Goal: Information Seeking & Learning: Learn about a topic

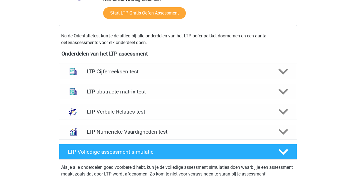
scroll to position [174, 0]
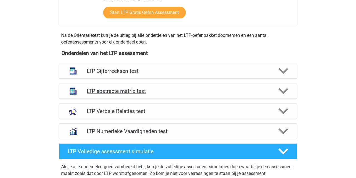
click at [101, 90] on h4 "LTP abstracte matrix test" at bounding box center [178, 91] width 182 height 6
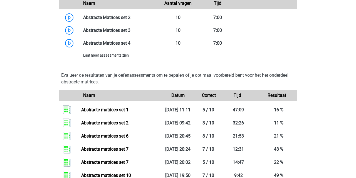
scroll to position [474, 0]
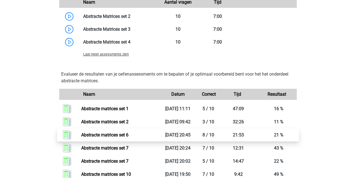
click at [121, 137] on link "Abstracte matrices set 6" at bounding box center [104, 134] width 47 height 5
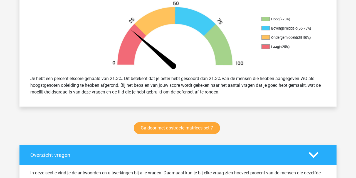
scroll to position [178, 0]
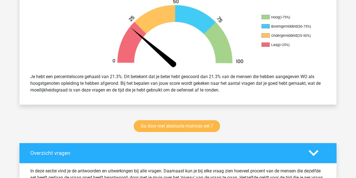
click at [164, 125] on link "Ga door met abstracte matrices set 7" at bounding box center [177, 126] width 86 height 12
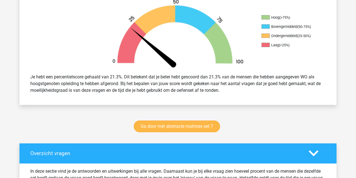
scroll to position [178, 0]
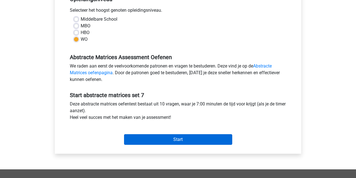
scroll to position [124, 0]
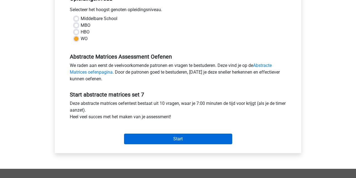
click at [145, 141] on input "Start" at bounding box center [178, 138] width 108 height 11
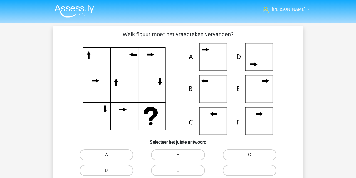
click at [115, 156] on label "A" at bounding box center [107, 154] width 54 height 11
click at [110, 156] on input "A" at bounding box center [109, 156] width 4 height 4
radio input "true"
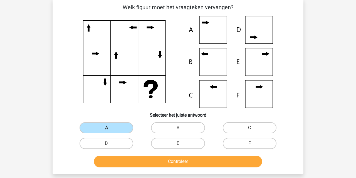
click at [117, 159] on button "Controleer" at bounding box center [178, 161] width 168 height 12
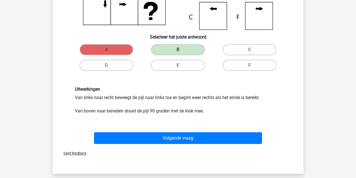
scroll to position [107, 0]
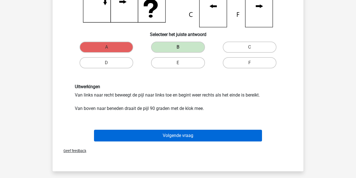
click at [184, 139] on button "Volgende vraag" at bounding box center [178, 135] width 168 height 12
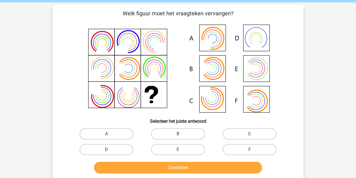
scroll to position [19, 0]
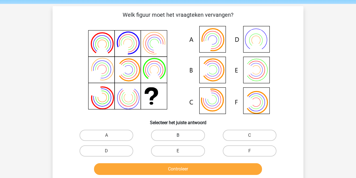
click at [185, 134] on label "B" at bounding box center [178, 134] width 54 height 11
click at [182, 135] on input "B" at bounding box center [180, 137] width 4 height 4
radio input "true"
click at [179, 167] on button "Controleer" at bounding box center [178, 169] width 168 height 12
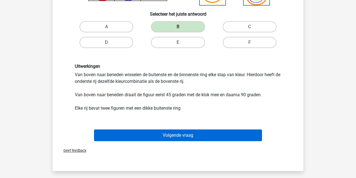
click at [129, 134] on button "Volgende vraag" at bounding box center [178, 135] width 168 height 12
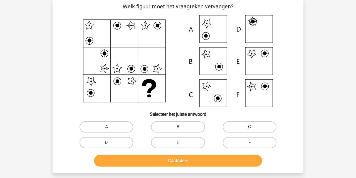
scroll to position [26, 0]
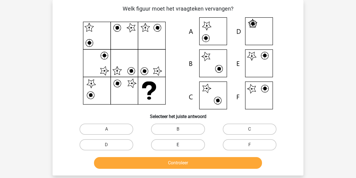
click at [178, 143] on label "E" at bounding box center [178, 144] width 54 height 11
click at [178, 144] on input "E" at bounding box center [180, 146] width 4 height 4
radio input "true"
click at [176, 167] on button "Controleer" at bounding box center [178, 163] width 168 height 12
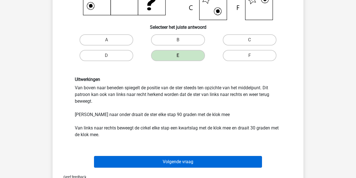
click at [128, 160] on button "Volgende vraag" at bounding box center [178, 162] width 168 height 12
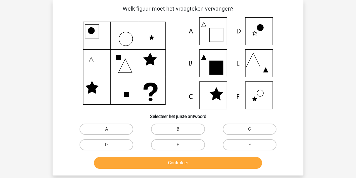
drag, startPoint x: 167, startPoint y: 146, endPoint x: 161, endPoint y: 151, distance: 7.9
click at [166, 146] on label "E" at bounding box center [178, 144] width 54 height 11
click at [178, 146] on input "E" at bounding box center [180, 146] width 4 height 4
radio input "true"
click at [157, 160] on button "Controleer" at bounding box center [178, 163] width 168 height 12
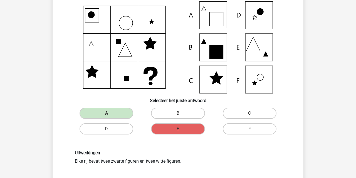
scroll to position [38, 0]
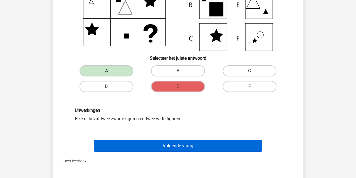
click at [144, 146] on button "Volgende vraag" at bounding box center [178, 146] width 168 height 12
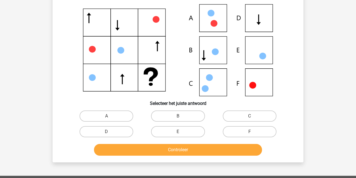
scroll to position [26, 0]
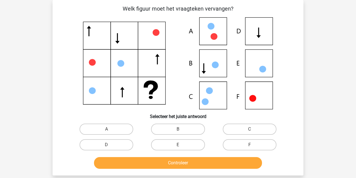
drag, startPoint x: 232, startPoint y: 142, endPoint x: 221, endPoint y: 154, distance: 16.3
click at [232, 143] on label "F" at bounding box center [250, 144] width 54 height 11
click at [250, 144] on input "F" at bounding box center [252, 146] width 4 height 4
radio input "true"
click at [215, 161] on button "Controleer" at bounding box center [178, 163] width 168 height 12
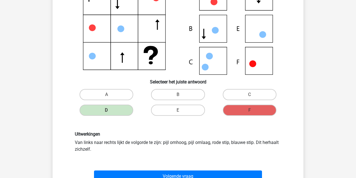
scroll to position [61, 0]
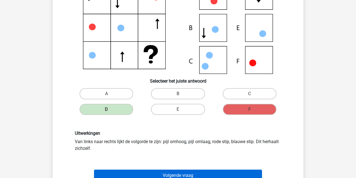
click at [176, 174] on button "Volgende vraag" at bounding box center [178, 175] width 168 height 12
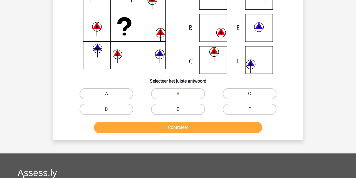
scroll to position [26, 0]
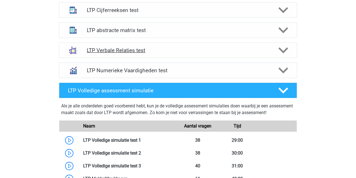
scroll to position [227, 0]
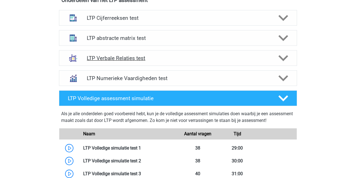
click at [104, 57] on h4 "LTP Verbale Relaties test" at bounding box center [178, 58] width 182 height 6
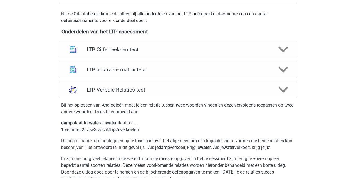
scroll to position [194, 0]
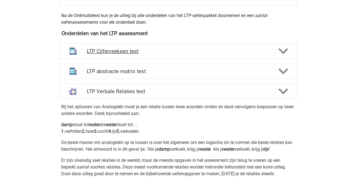
click at [109, 51] on h4 "LTP Cijferreeksen test" at bounding box center [178, 51] width 182 height 6
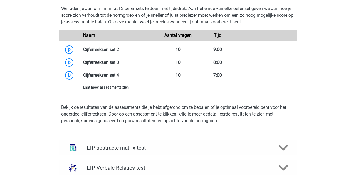
scroll to position [418, 0]
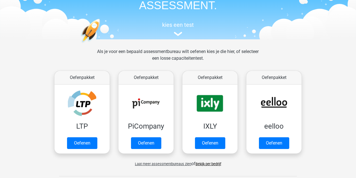
scroll to position [43, 0]
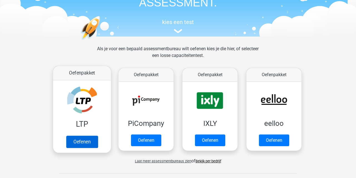
click at [84, 142] on link "Oefenen" at bounding box center [82, 141] width 32 height 12
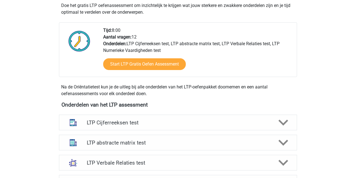
scroll to position [123, 0]
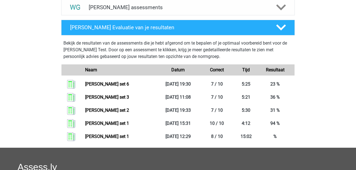
scroll to position [238, 0]
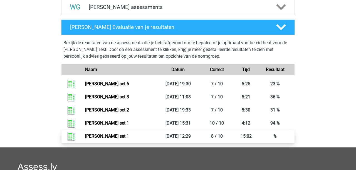
click at [109, 135] on link "Watson glaser set 1" at bounding box center [107, 135] width 44 height 5
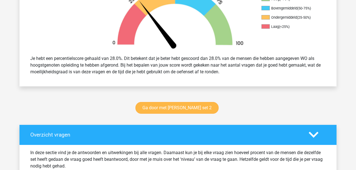
scroll to position [198, 0]
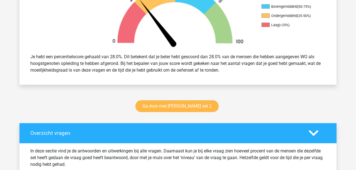
click at [157, 104] on link "Ga door met watson glaser set 2" at bounding box center [177, 106] width 83 height 12
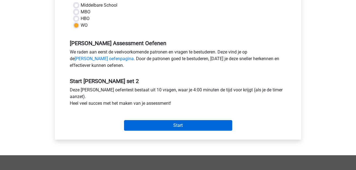
scroll to position [136, 0]
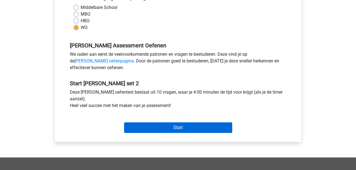
click at [163, 127] on input "Start" at bounding box center [178, 127] width 108 height 11
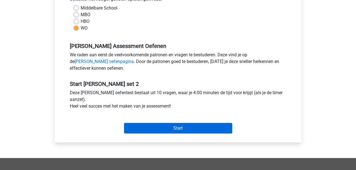
click at [159, 129] on input "Start" at bounding box center [178, 128] width 108 height 11
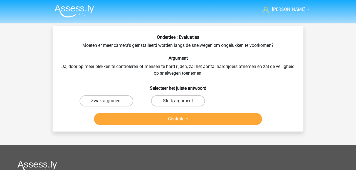
click at [180, 102] on input "Sterk argument" at bounding box center [180, 103] width 4 height 4
radio input "true"
click at [189, 120] on button "Controleer" at bounding box center [178, 119] width 168 height 12
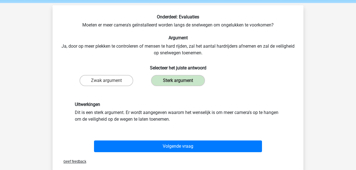
scroll to position [24, 0]
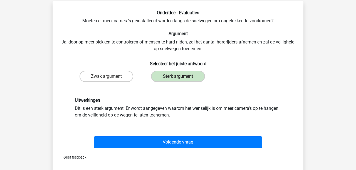
click at [210, 140] on button "Volgende vraag" at bounding box center [178, 142] width 168 height 12
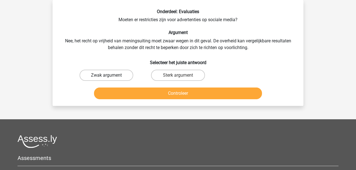
click at [98, 75] on label "Zwak argument" at bounding box center [107, 75] width 54 height 11
click at [107, 75] on input "Zwak argument" at bounding box center [109, 77] width 4 height 4
radio input "true"
click at [121, 94] on button "Controleer" at bounding box center [178, 93] width 168 height 12
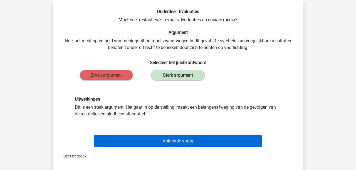
click at [139, 140] on button "Volgende vraag" at bounding box center [178, 141] width 168 height 12
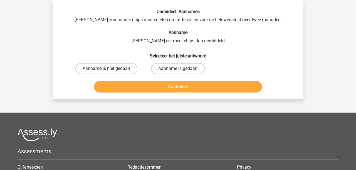
click at [99, 67] on label "Aanname is niet gedaan" at bounding box center [106, 68] width 62 height 11
click at [107, 68] on input "Aanname is niet gedaan" at bounding box center [109, 70] width 4 height 4
radio input "true"
click at [121, 86] on button "Controleer" at bounding box center [178, 87] width 168 height 12
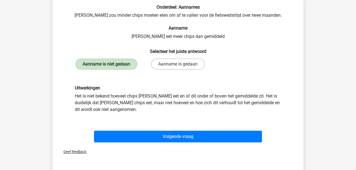
scroll to position [36, 0]
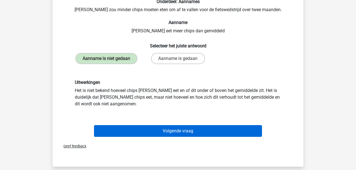
click at [178, 132] on button "Volgende vraag" at bounding box center [178, 131] width 168 height 12
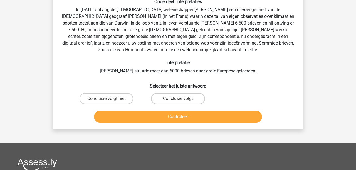
scroll to position [26, 0]
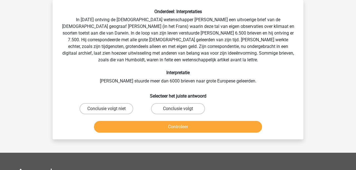
click at [178, 110] on input "Conclusie volgt" at bounding box center [180, 111] width 4 height 4
radio input "true"
click at [178, 126] on button "Controleer" at bounding box center [178, 127] width 168 height 12
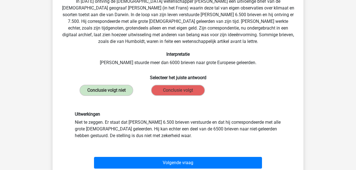
scroll to position [45, 0]
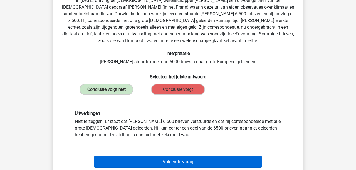
click at [198, 161] on button "Volgende vraag" at bounding box center [178, 162] width 168 height 12
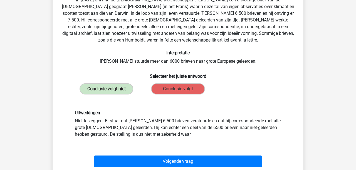
scroll to position [26, 0]
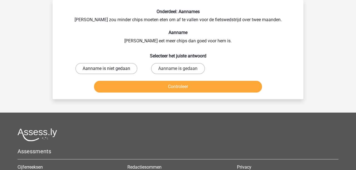
click at [116, 69] on label "Aanname is niet gedaan" at bounding box center [106, 68] width 62 height 11
click at [110, 69] on input "Aanname is niet gedaan" at bounding box center [109, 70] width 4 height 4
radio input "true"
click at [124, 86] on button "Controleer" at bounding box center [178, 87] width 168 height 12
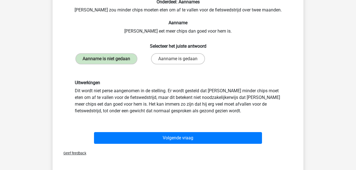
scroll to position [37, 0]
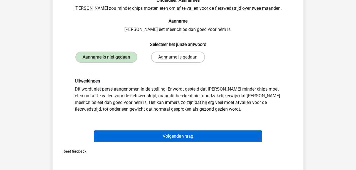
click at [172, 136] on button "Volgende vraag" at bounding box center [178, 136] width 168 height 12
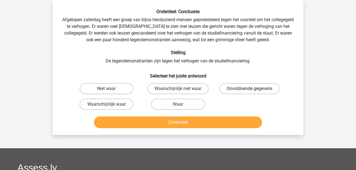
click at [253, 88] on label "Onvoldoende gegevens" at bounding box center [250, 88] width 60 height 11
click at [253, 89] on input "Onvoldoende gegevens" at bounding box center [252, 91] width 4 height 4
radio input "true"
click at [224, 123] on button "Controleer" at bounding box center [178, 122] width 168 height 12
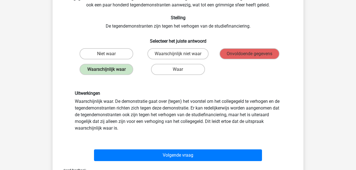
scroll to position [62, 0]
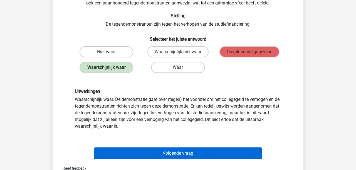
click at [198, 154] on button "Volgende vraag" at bounding box center [178, 153] width 168 height 12
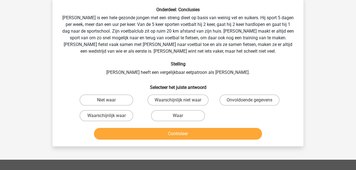
scroll to position [26, 0]
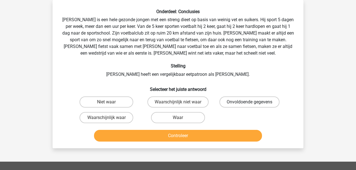
drag, startPoint x: 252, startPoint y: 101, endPoint x: 249, endPoint y: 104, distance: 3.6
click at [252, 101] on label "Onvoldoende gegevens" at bounding box center [250, 101] width 60 height 11
click at [252, 102] on input "Onvoldoende gegevens" at bounding box center [252, 104] width 4 height 4
radio input "true"
click at [237, 134] on button "Controleer" at bounding box center [178, 136] width 168 height 12
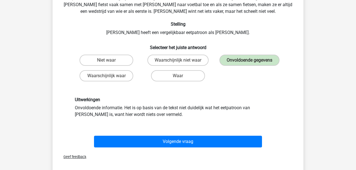
scroll to position [68, 0]
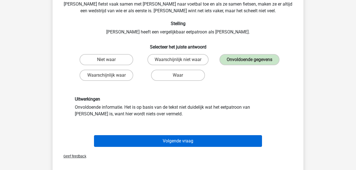
click at [231, 142] on button "Volgende vraag" at bounding box center [178, 141] width 168 height 12
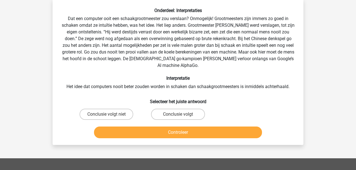
scroll to position [27, 0]
click at [186, 109] on label "Conclusie volgt" at bounding box center [178, 114] width 54 height 11
click at [182, 114] on input "Conclusie volgt" at bounding box center [180, 116] width 4 height 4
radio input "true"
click at [184, 126] on button "Controleer" at bounding box center [178, 132] width 168 height 12
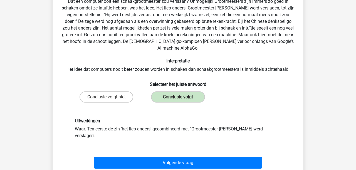
scroll to position [47, 0]
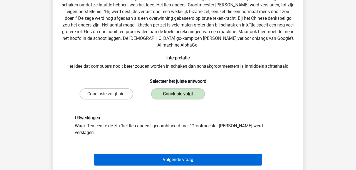
click at [163, 154] on button "Volgende vraag" at bounding box center [178, 160] width 168 height 12
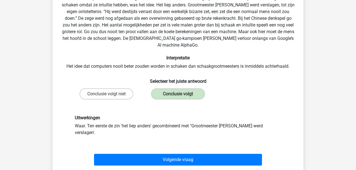
scroll to position [26, 0]
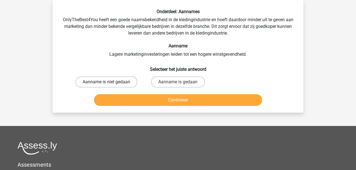
click at [113, 83] on label "Aanname is niet gedaan" at bounding box center [106, 81] width 62 height 11
click at [110, 83] on input "Aanname is niet gedaan" at bounding box center [109, 84] width 4 height 4
radio input "true"
click at [117, 97] on button "Controleer" at bounding box center [178, 100] width 168 height 12
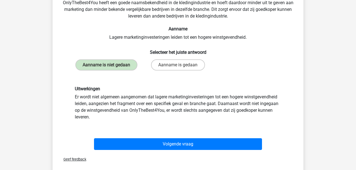
scroll to position [43, 0]
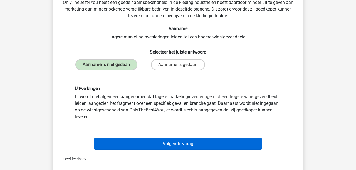
click at [149, 144] on button "Volgende vraag" at bounding box center [178, 144] width 168 height 12
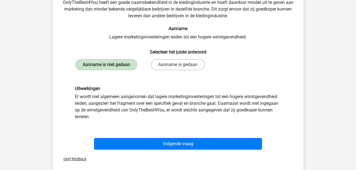
scroll to position [26, 0]
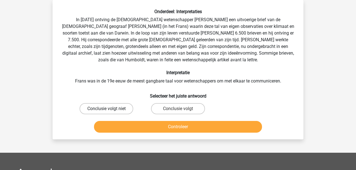
click at [109, 107] on label "Conclusie volgt niet" at bounding box center [107, 108] width 54 height 11
click at [109, 109] on input "Conclusie volgt niet" at bounding box center [109, 111] width 4 height 4
radio input "true"
click at [112, 125] on button "Controleer" at bounding box center [178, 127] width 168 height 12
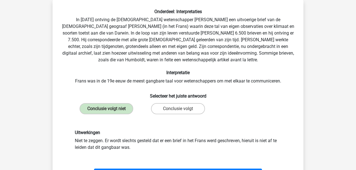
click at [223, 142] on div "Uitwerkingen Niet te zeggen. Er wordt slechts gesteld dat er een brief in het F…" at bounding box center [178, 140] width 215 height 21
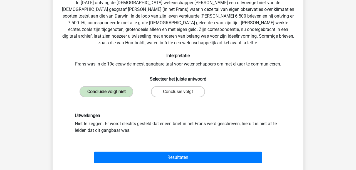
scroll to position [44, 0]
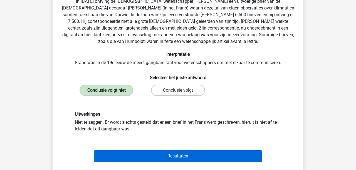
click at [202, 154] on button "Resultaten" at bounding box center [178, 156] width 168 height 12
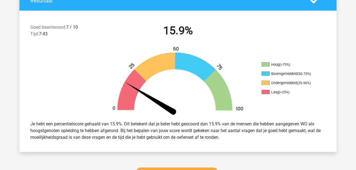
scroll to position [132, 0]
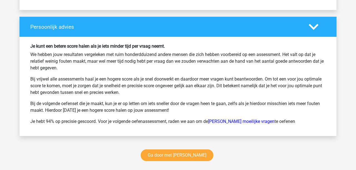
scroll to position [724, 0]
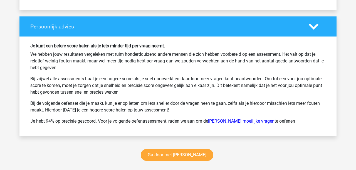
click at [255, 120] on link "[PERSON_NAME] moeilijke vragen" at bounding box center [241, 120] width 67 height 5
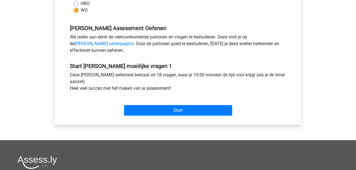
scroll to position [152, 0]
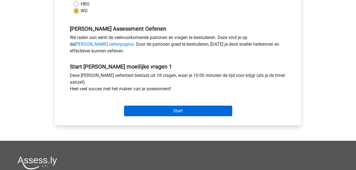
click at [156, 112] on input "Start" at bounding box center [178, 110] width 108 height 11
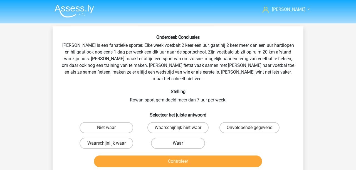
click at [156, 137] on label "Waar" at bounding box center [178, 142] width 54 height 11
click at [178, 143] on input "Waar" at bounding box center [180, 145] width 4 height 4
radio input "true"
click at [169, 156] on button "Controleer" at bounding box center [178, 161] width 168 height 12
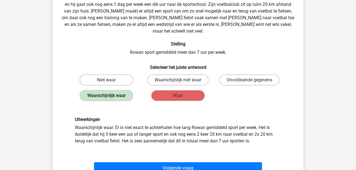
scroll to position [53, 0]
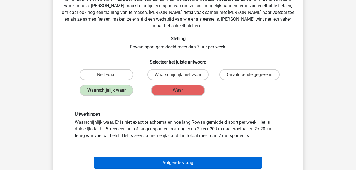
click at [165, 158] on button "Volgende vraag" at bounding box center [178, 163] width 168 height 12
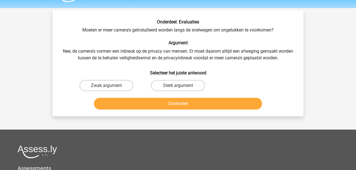
scroll to position [12, 0]
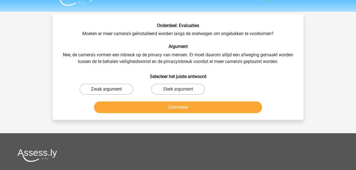
click at [116, 90] on label "Zwak argument" at bounding box center [107, 88] width 54 height 11
click at [110, 90] on input "Zwak argument" at bounding box center [109, 91] width 4 height 4
radio input "true"
click at [132, 109] on button "Controleer" at bounding box center [178, 107] width 168 height 12
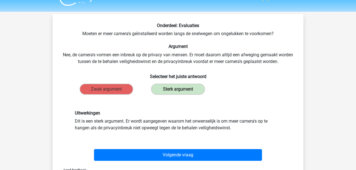
scroll to position [13, 0]
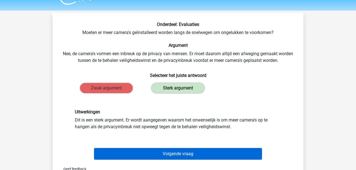
click at [159, 150] on button "Volgende vraag" at bounding box center [178, 154] width 168 height 12
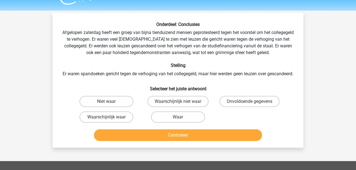
scroll to position [26, 0]
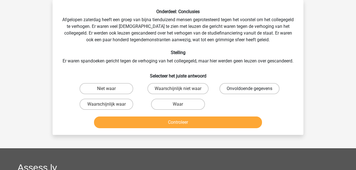
click at [255, 94] on label "Onvoldoende gegevens" at bounding box center [250, 88] width 60 height 11
click at [253, 92] on input "Onvoldoende gegevens" at bounding box center [252, 91] width 4 height 4
radio input "true"
click at [233, 128] on button "Controleer" at bounding box center [178, 122] width 168 height 12
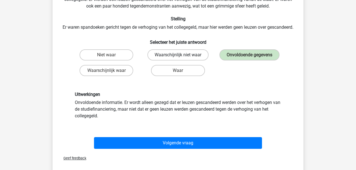
scroll to position [64, 0]
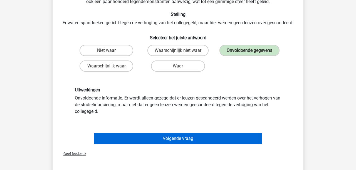
click at [201, 144] on button "Volgende vraag" at bounding box center [178, 138] width 168 height 12
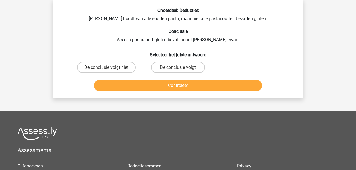
scroll to position [26, 0]
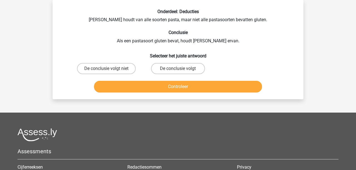
click at [178, 71] on input "De conclusie volgt" at bounding box center [180, 70] width 4 height 4
radio input "true"
click at [183, 88] on button "Controleer" at bounding box center [178, 87] width 168 height 12
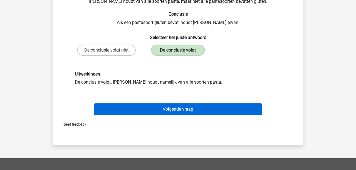
scroll to position [46, 0]
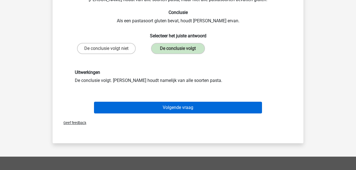
click at [200, 110] on button "Volgende vraag" at bounding box center [178, 108] width 168 height 12
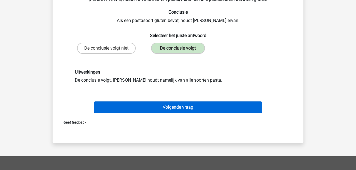
scroll to position [26, 0]
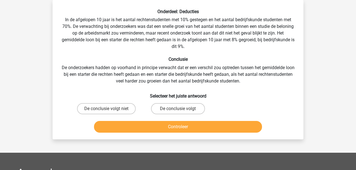
drag, startPoint x: 101, startPoint y: 109, endPoint x: 101, endPoint y: 118, distance: 8.9
click at [101, 109] on label "De conclusie volgt niet" at bounding box center [106, 108] width 59 height 11
click at [107, 109] on input "De conclusie volgt niet" at bounding box center [109, 111] width 4 height 4
radio input "true"
click at [109, 125] on button "Controleer" at bounding box center [178, 127] width 168 height 12
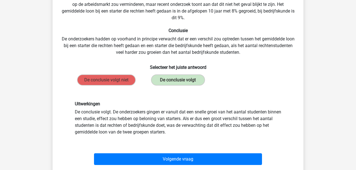
scroll to position [60, 0]
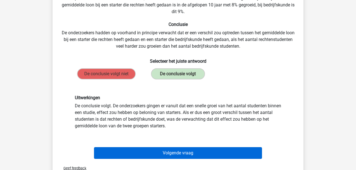
click at [140, 153] on button "Volgende vraag" at bounding box center [178, 153] width 168 height 12
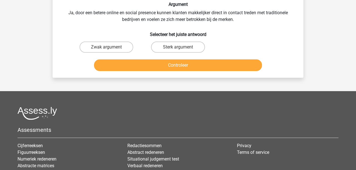
scroll to position [26, 0]
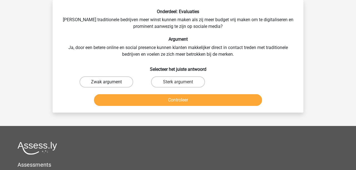
click at [97, 84] on label "Zwak argument" at bounding box center [107, 81] width 54 height 11
click at [107, 84] on input "Zwak argument" at bounding box center [109, 84] width 4 height 4
radio input "true"
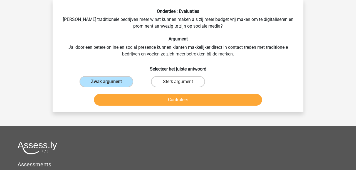
click at [114, 105] on button "Controleer" at bounding box center [178, 100] width 168 height 12
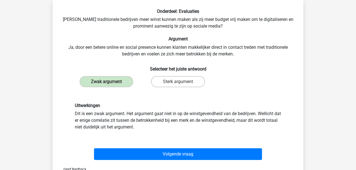
scroll to position [27, 0]
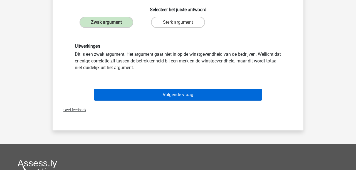
click at [130, 95] on button "Volgende vraag" at bounding box center [178, 95] width 168 height 12
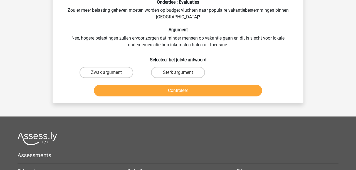
scroll to position [26, 0]
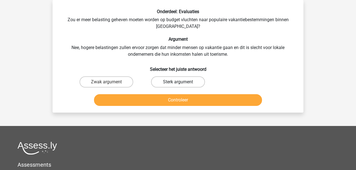
click at [170, 80] on label "Sterk argument" at bounding box center [178, 81] width 54 height 11
click at [178, 82] on input "Sterk argument" at bounding box center [180, 84] width 4 height 4
radio input "true"
click at [163, 100] on button "Controleer" at bounding box center [178, 100] width 168 height 12
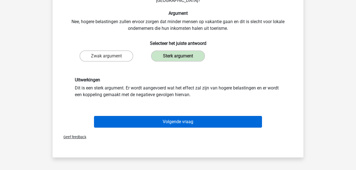
click at [167, 123] on button "Volgende vraag" at bounding box center [178, 122] width 168 height 12
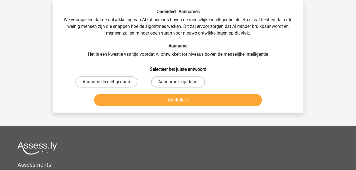
click at [96, 82] on label "Aanname is niet gedaan" at bounding box center [106, 81] width 62 height 11
click at [107, 82] on input "Aanname is niet gedaan" at bounding box center [109, 84] width 4 height 4
radio input "true"
click at [117, 100] on button "Controleer" at bounding box center [178, 100] width 168 height 12
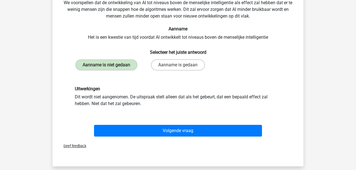
scroll to position [48, 0]
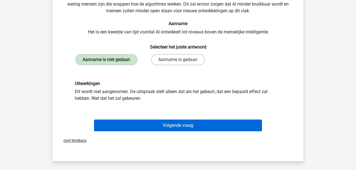
click at [147, 126] on button "Volgende vraag" at bounding box center [178, 125] width 168 height 12
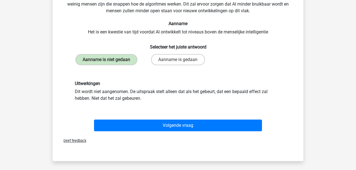
scroll to position [26, 0]
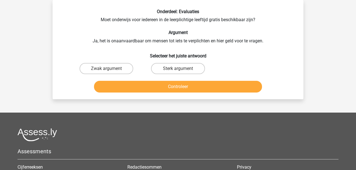
click at [178, 68] on input "Sterk argument" at bounding box center [180, 70] width 4 height 4
radio input "true"
click at [166, 86] on button "Controleer" at bounding box center [178, 87] width 168 height 12
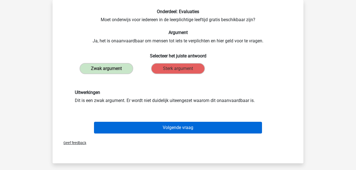
click at [179, 127] on button "Volgende vraag" at bounding box center [178, 128] width 168 height 12
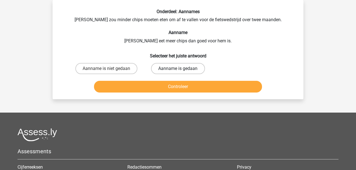
click at [165, 68] on label "Aanname is gedaan" at bounding box center [178, 68] width 54 height 11
click at [178, 68] on input "Aanname is gedaan" at bounding box center [180, 70] width 4 height 4
radio input "true"
click at [158, 87] on button "Controleer" at bounding box center [178, 87] width 168 height 12
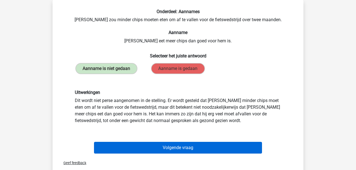
drag, startPoint x: 186, startPoint y: 148, endPoint x: 189, endPoint y: 144, distance: 4.6
click at [188, 145] on button "Volgende vraag" at bounding box center [178, 148] width 168 height 12
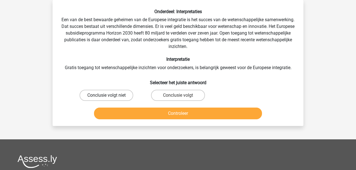
click at [115, 97] on label "Conclusie volgt niet" at bounding box center [107, 95] width 54 height 11
click at [110, 97] on input "Conclusie volgt niet" at bounding box center [109, 97] width 4 height 4
radio input "true"
click at [117, 113] on button "Controleer" at bounding box center [178, 113] width 168 height 12
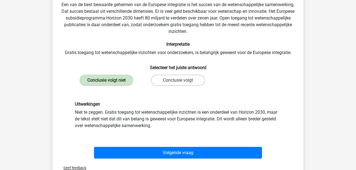
scroll to position [46, 0]
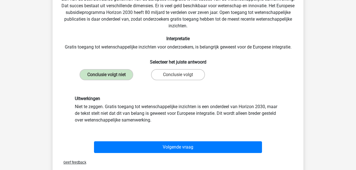
click at [145, 147] on button "Volgende vraag" at bounding box center [178, 147] width 168 height 12
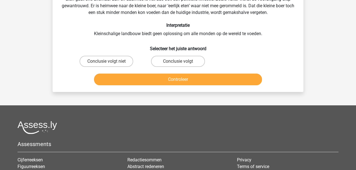
scroll to position [26, 0]
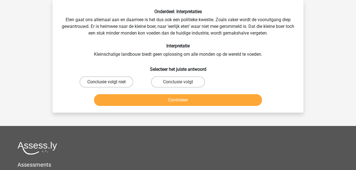
click at [119, 82] on label "Conclusie volgt niet" at bounding box center [107, 81] width 54 height 11
click at [110, 82] on input "Conclusie volgt niet" at bounding box center [109, 84] width 4 height 4
radio input "true"
click at [128, 99] on button "Controleer" at bounding box center [178, 100] width 168 height 12
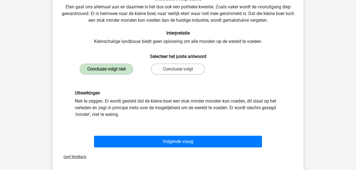
scroll to position [38, 0]
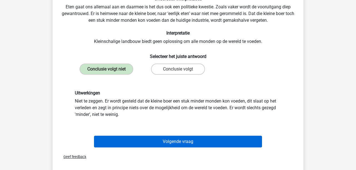
click at [146, 141] on button "Volgende vraag" at bounding box center [178, 142] width 168 height 12
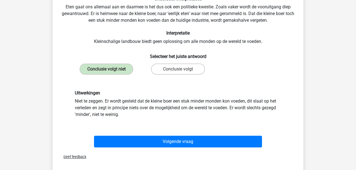
scroll to position [26, 0]
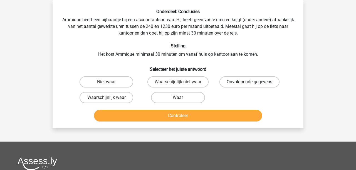
click at [260, 80] on label "Onvoldoende gegevens" at bounding box center [250, 81] width 60 height 11
click at [253, 82] on input "Onvoldoende gegevens" at bounding box center [252, 84] width 4 height 4
radio input "true"
click at [212, 115] on button "Controleer" at bounding box center [178, 116] width 168 height 12
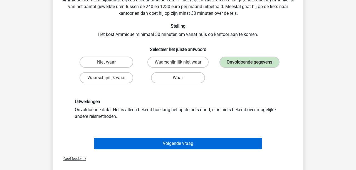
click at [219, 143] on button "Volgende vraag" at bounding box center [178, 143] width 168 height 12
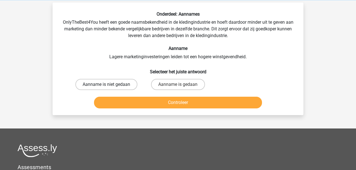
click at [86, 81] on label "Aanname is niet gedaan" at bounding box center [106, 84] width 62 height 11
click at [107, 84] on input "Aanname is niet gedaan" at bounding box center [109, 86] width 4 height 4
radio input "true"
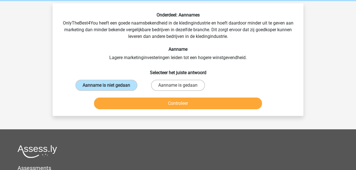
click at [143, 104] on button "Controleer" at bounding box center [178, 103] width 168 height 12
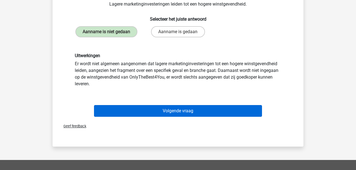
click at [155, 112] on button "Volgende vraag" at bounding box center [178, 111] width 168 height 12
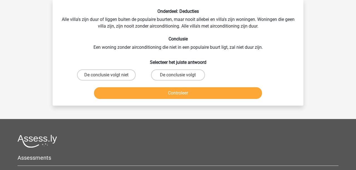
scroll to position [26, 0]
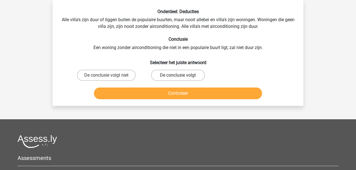
drag, startPoint x: 173, startPoint y: 73, endPoint x: 177, endPoint y: 77, distance: 6.7
click at [173, 73] on label "De conclusie volgt" at bounding box center [178, 75] width 54 height 11
click at [178, 75] on input "De conclusie volgt" at bounding box center [180, 77] width 4 height 4
radio input "true"
click at [165, 91] on button "Controleer" at bounding box center [178, 93] width 168 height 12
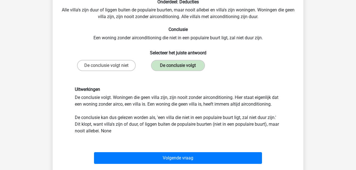
scroll to position [42, 0]
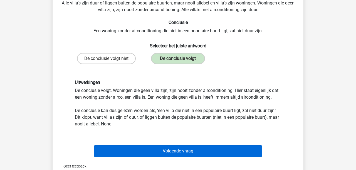
click at [176, 151] on button "Volgende vraag" at bounding box center [178, 151] width 168 height 12
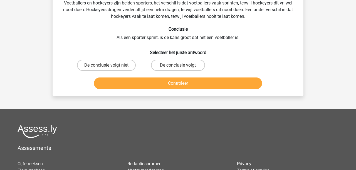
scroll to position [26, 0]
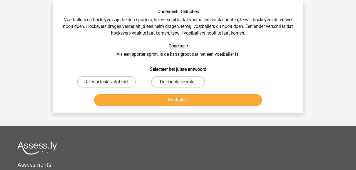
drag, startPoint x: 117, startPoint y: 82, endPoint x: 121, endPoint y: 92, distance: 10.4
click at [117, 82] on label "De conclusie volgt niet" at bounding box center [106, 81] width 59 height 11
click at [110, 82] on input "De conclusie volgt niet" at bounding box center [109, 84] width 4 height 4
radio input "true"
click at [126, 102] on button "Controleer" at bounding box center [178, 100] width 168 height 12
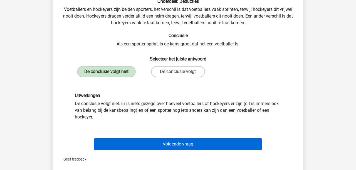
click at [148, 144] on button "Volgende vraag" at bounding box center [178, 144] width 168 height 12
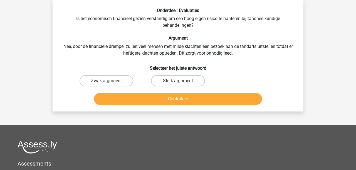
scroll to position [27, 0]
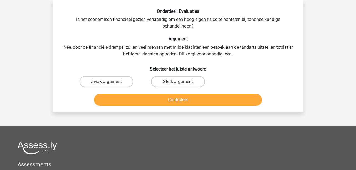
click at [107, 82] on input "Zwak argument" at bounding box center [109, 84] width 4 height 4
radio input "true"
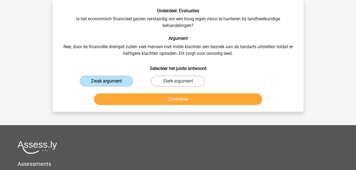
click at [117, 99] on button "Controleer" at bounding box center [178, 99] width 168 height 12
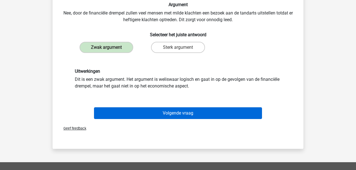
click at [132, 113] on button "Volgende vraag" at bounding box center [178, 113] width 168 height 12
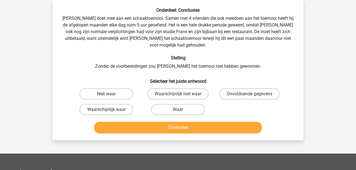
scroll to position [26, 0]
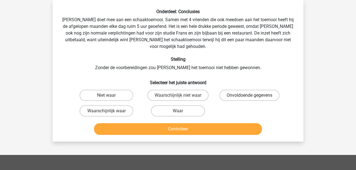
drag, startPoint x: 230, startPoint y: 90, endPoint x: 225, endPoint y: 94, distance: 5.7
click at [230, 90] on label "Onvoldoende gegevens" at bounding box center [250, 95] width 60 height 11
click at [250, 95] on input "Onvoldoende gegevens" at bounding box center [252, 97] width 4 height 4
radio input "true"
click at [204, 123] on button "Controleer" at bounding box center [178, 129] width 168 height 12
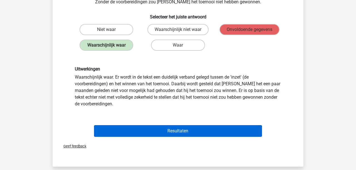
click at [161, 125] on button "Resultaten" at bounding box center [178, 131] width 168 height 12
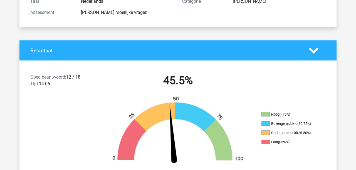
scroll to position [82, 0]
